Goal: Task Accomplishment & Management: Use online tool/utility

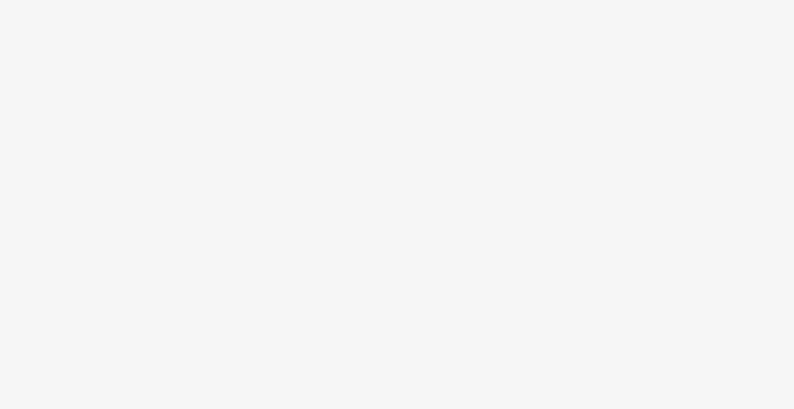
click at [338, 214] on body at bounding box center [397, 204] width 794 height 409
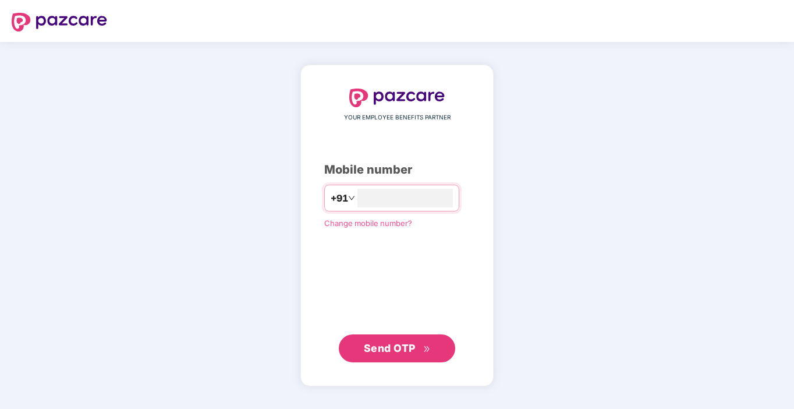
type input "**********"
